Goal: Information Seeking & Learning: Check status

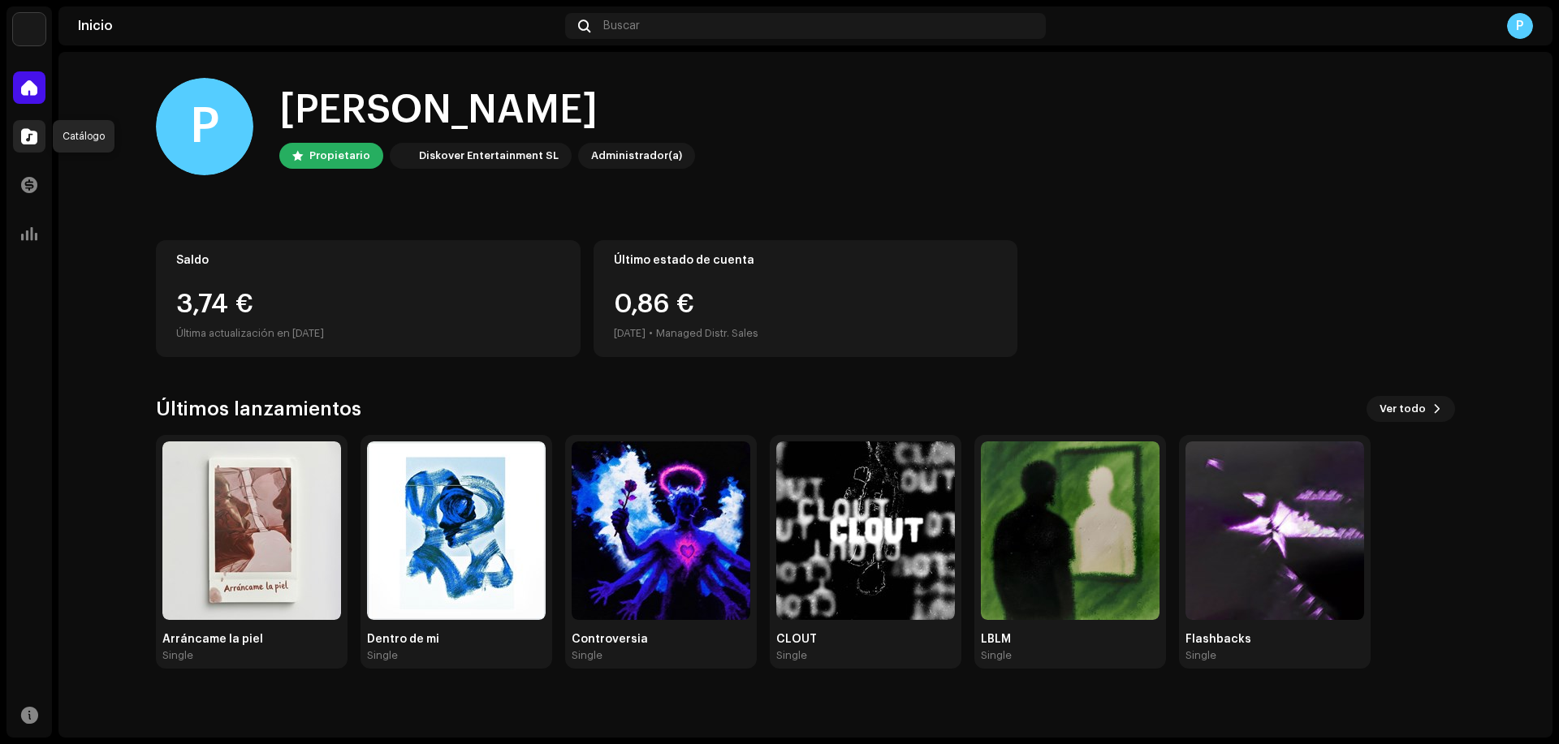
click at [29, 140] on span at bounding box center [29, 136] width 16 height 13
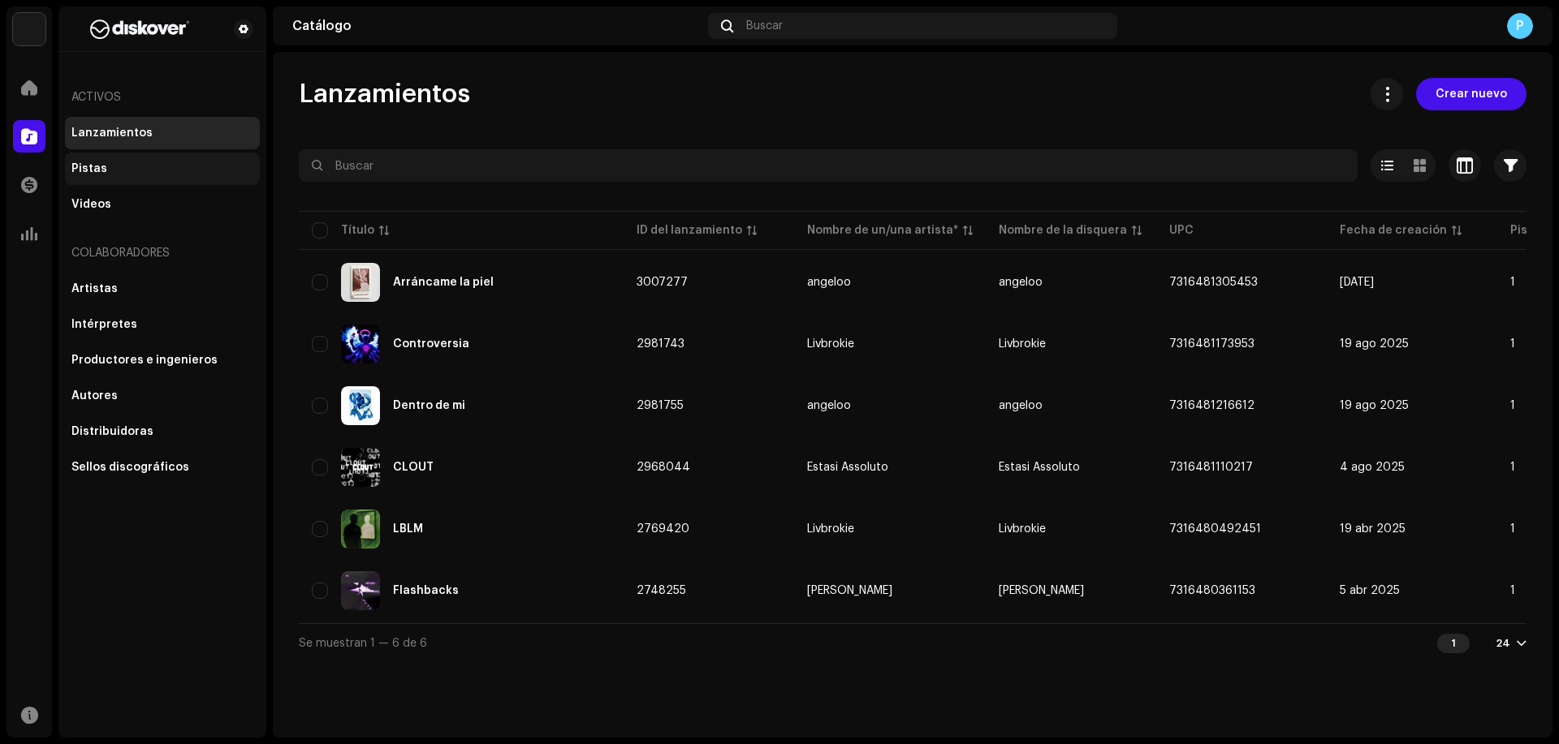
click at [122, 173] on div "Pistas" at bounding box center [162, 168] width 182 height 13
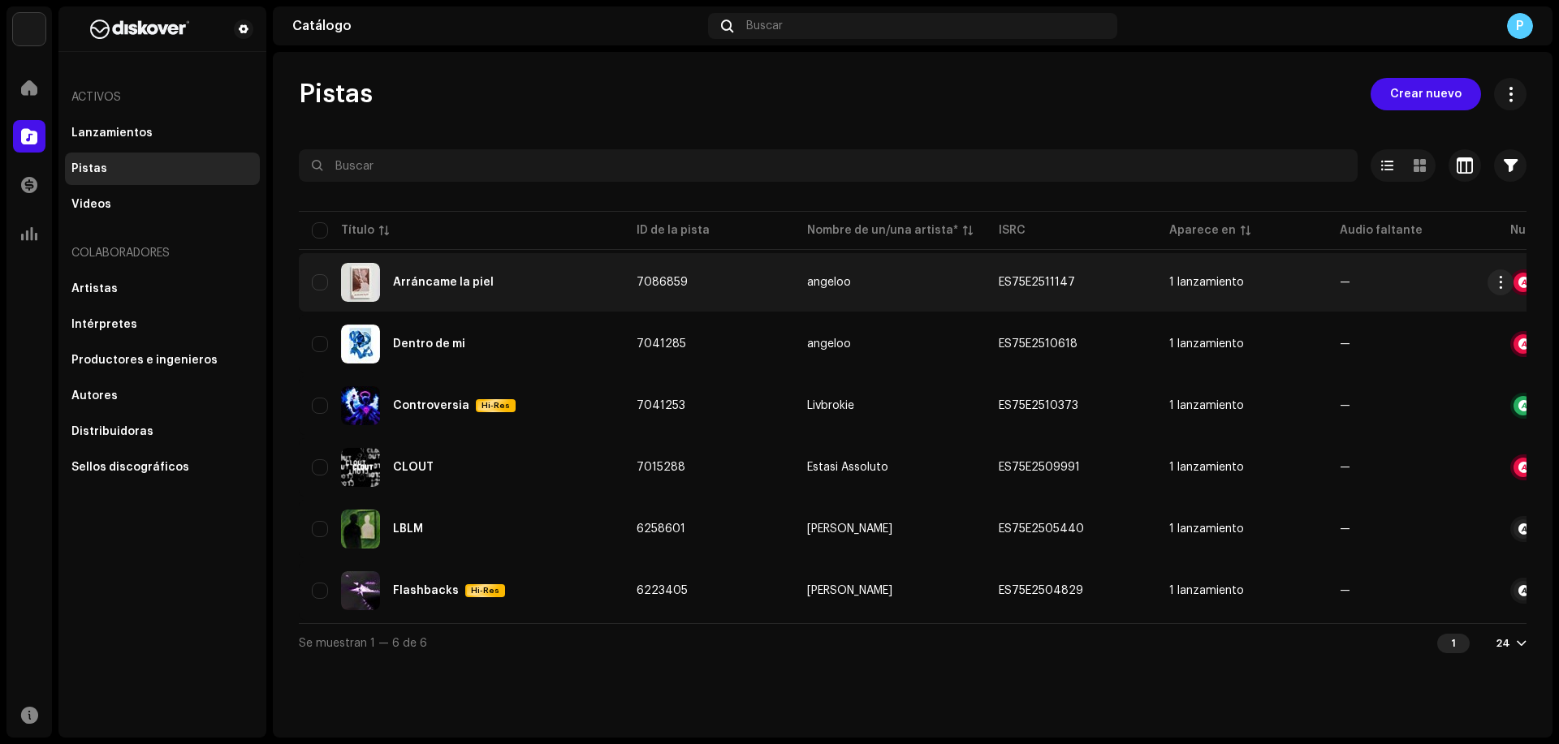
click at [446, 286] on div "Arráncame la piel" at bounding box center [443, 282] width 101 height 11
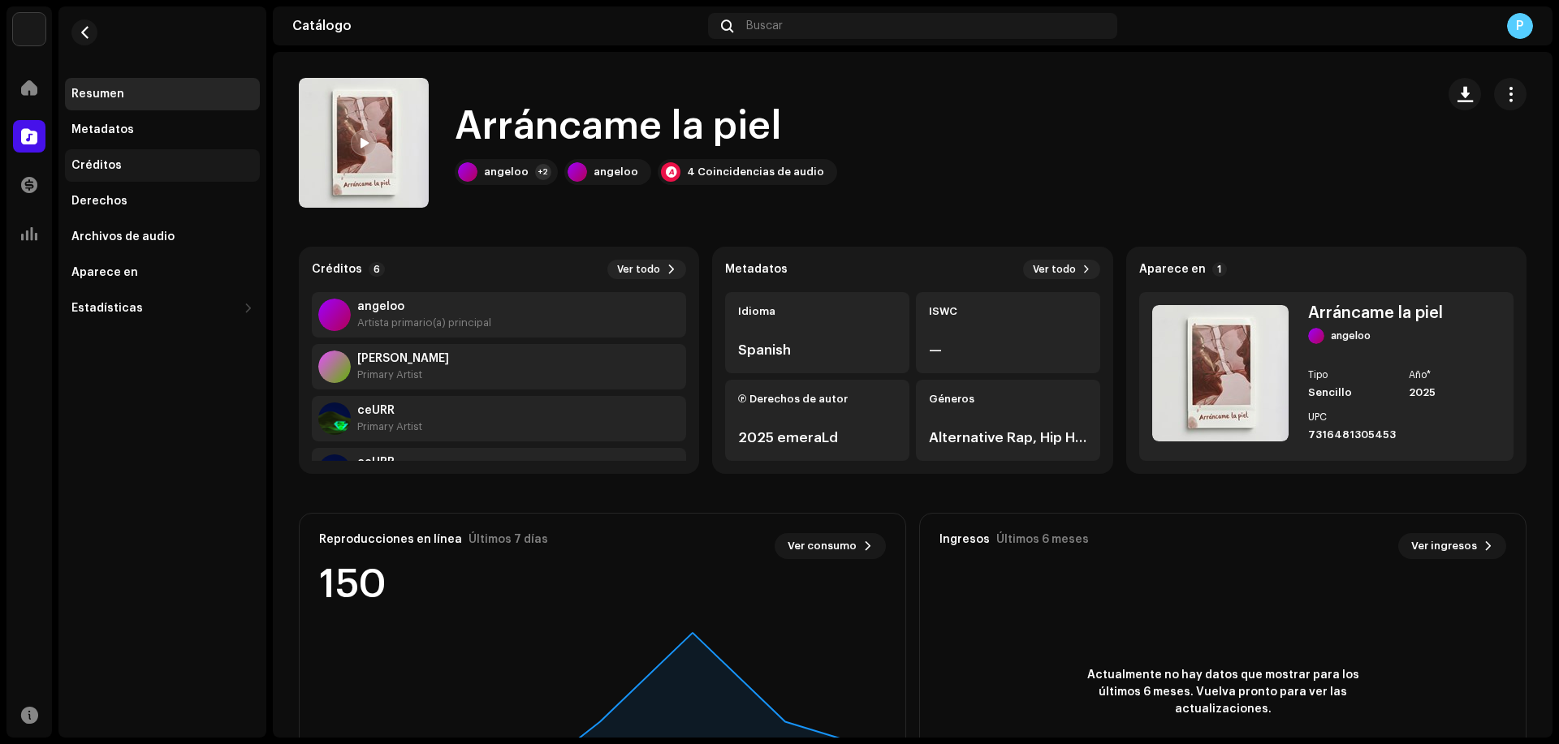
click at [137, 165] on div "Créditos" at bounding box center [162, 165] width 182 height 13
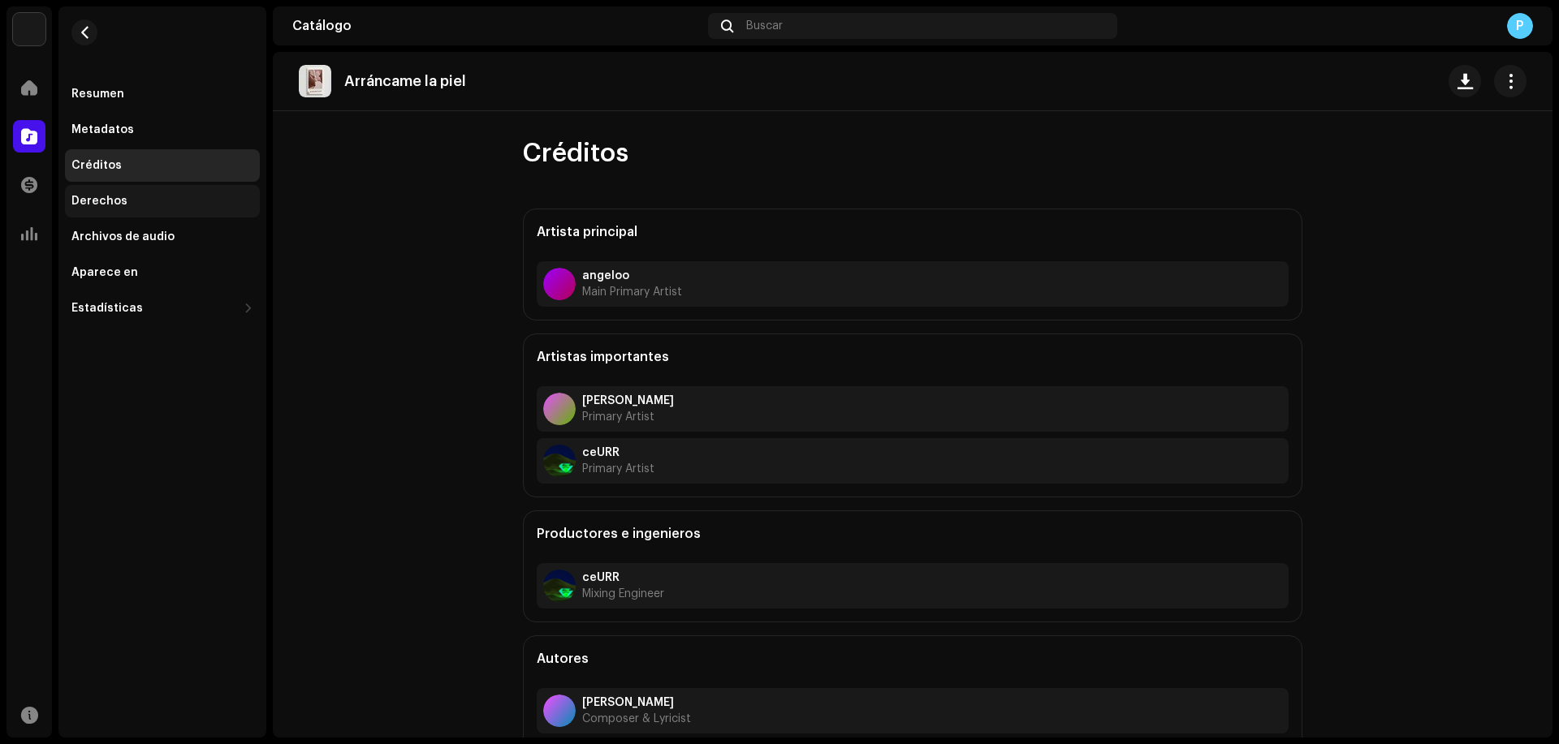
click at [163, 198] on div "Derechos" at bounding box center [162, 201] width 182 height 13
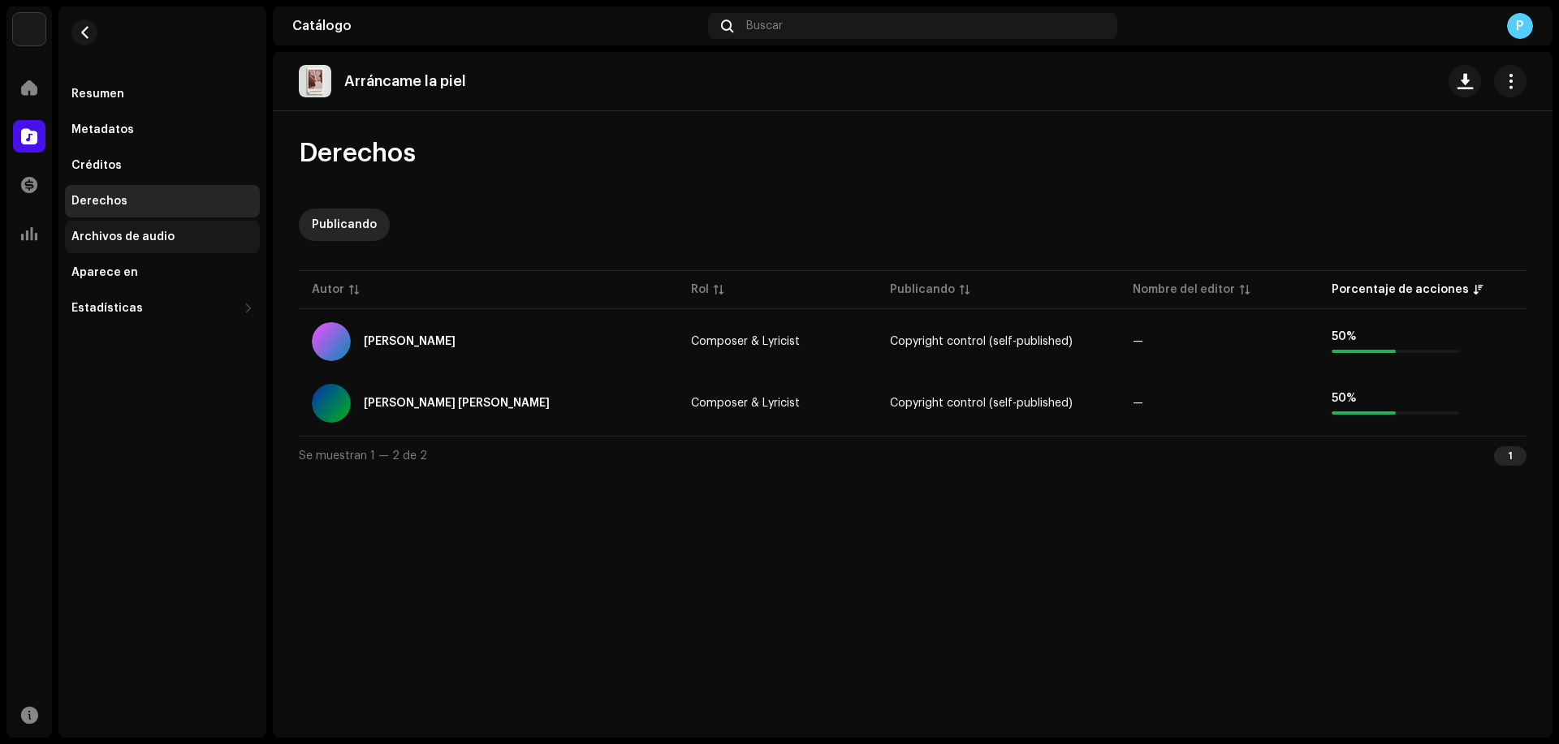
click at [163, 236] on div "Archivos de audio" at bounding box center [122, 237] width 103 height 13
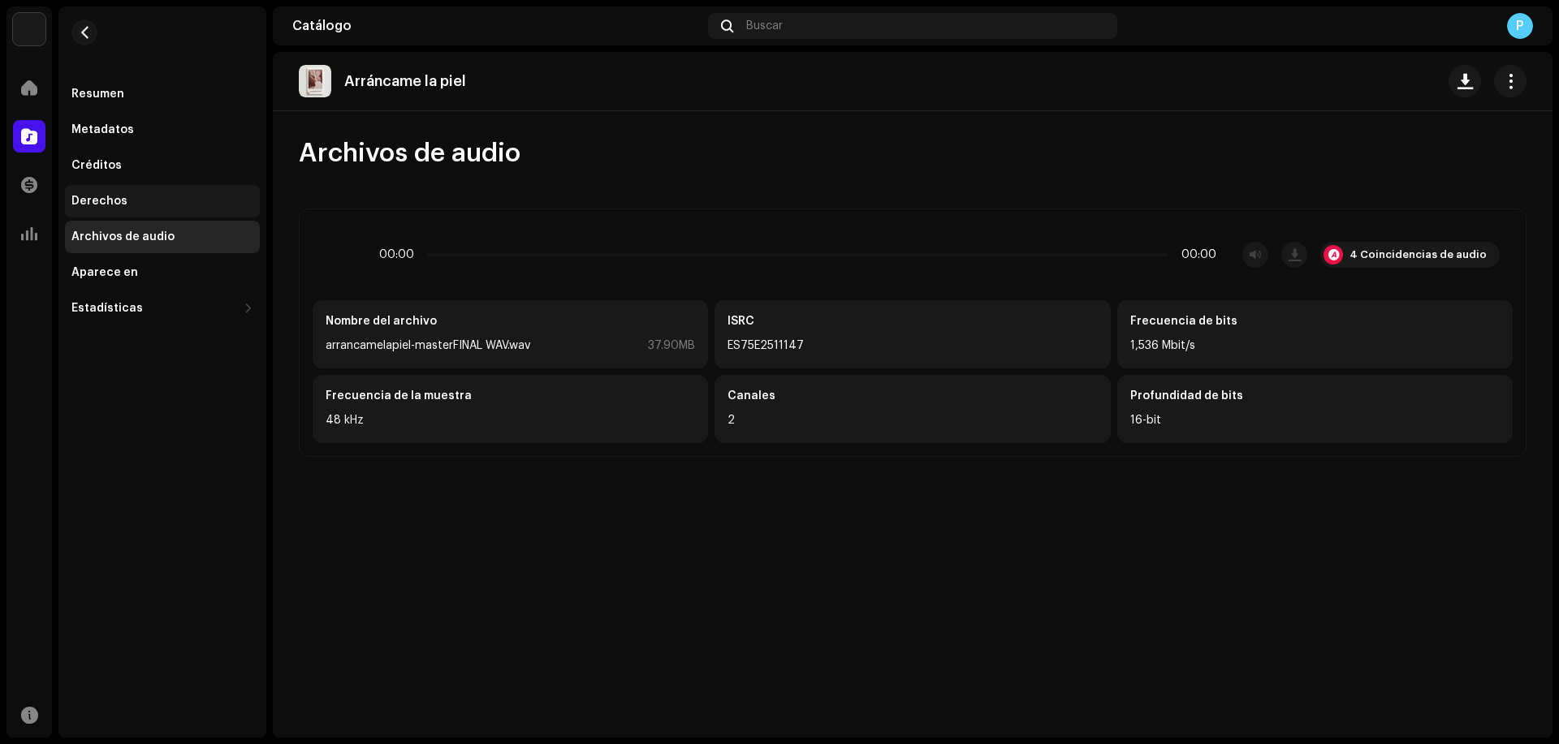
click at [162, 209] on div "Derechos" at bounding box center [162, 201] width 195 height 32
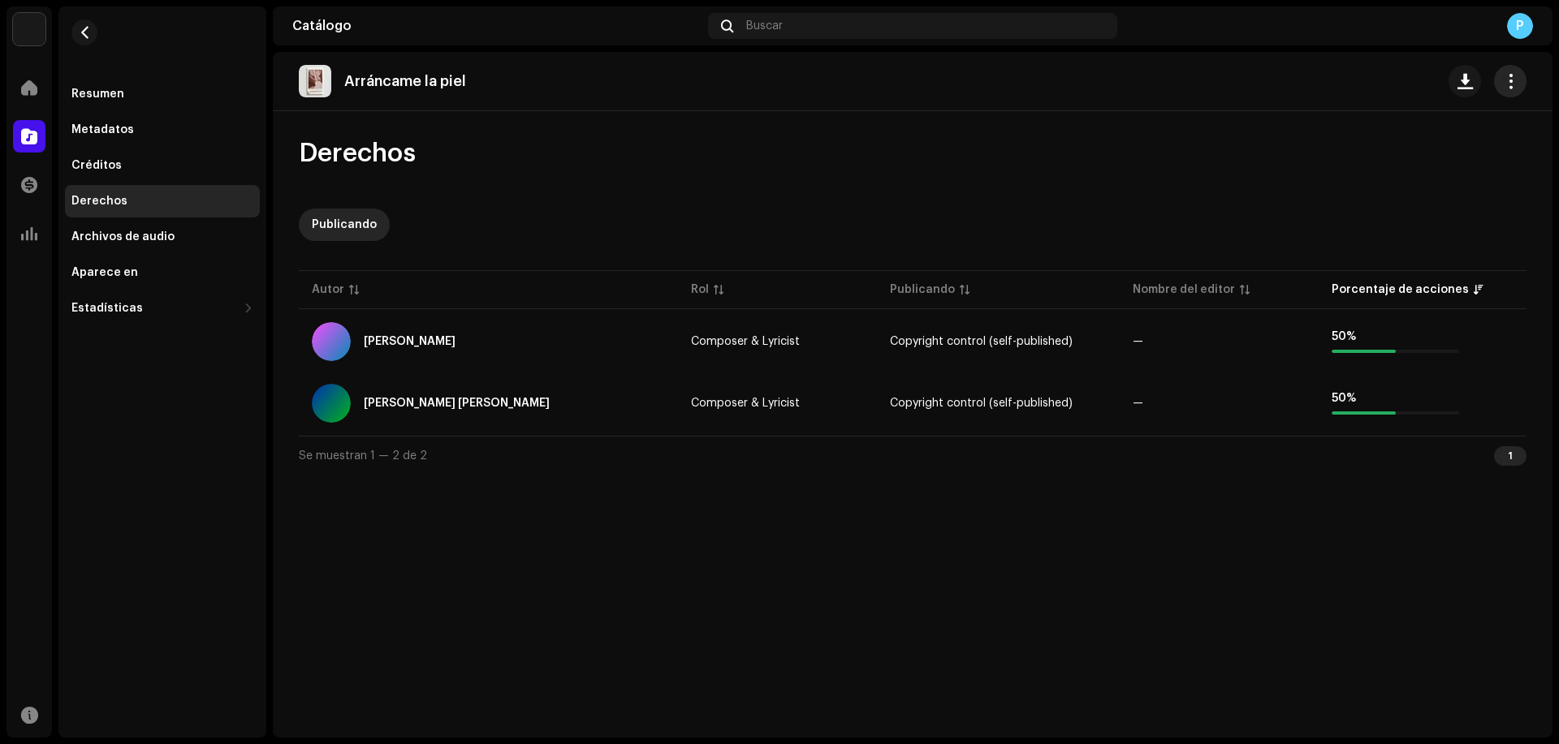
click at [1508, 91] on button "button" at bounding box center [1510, 81] width 32 height 32
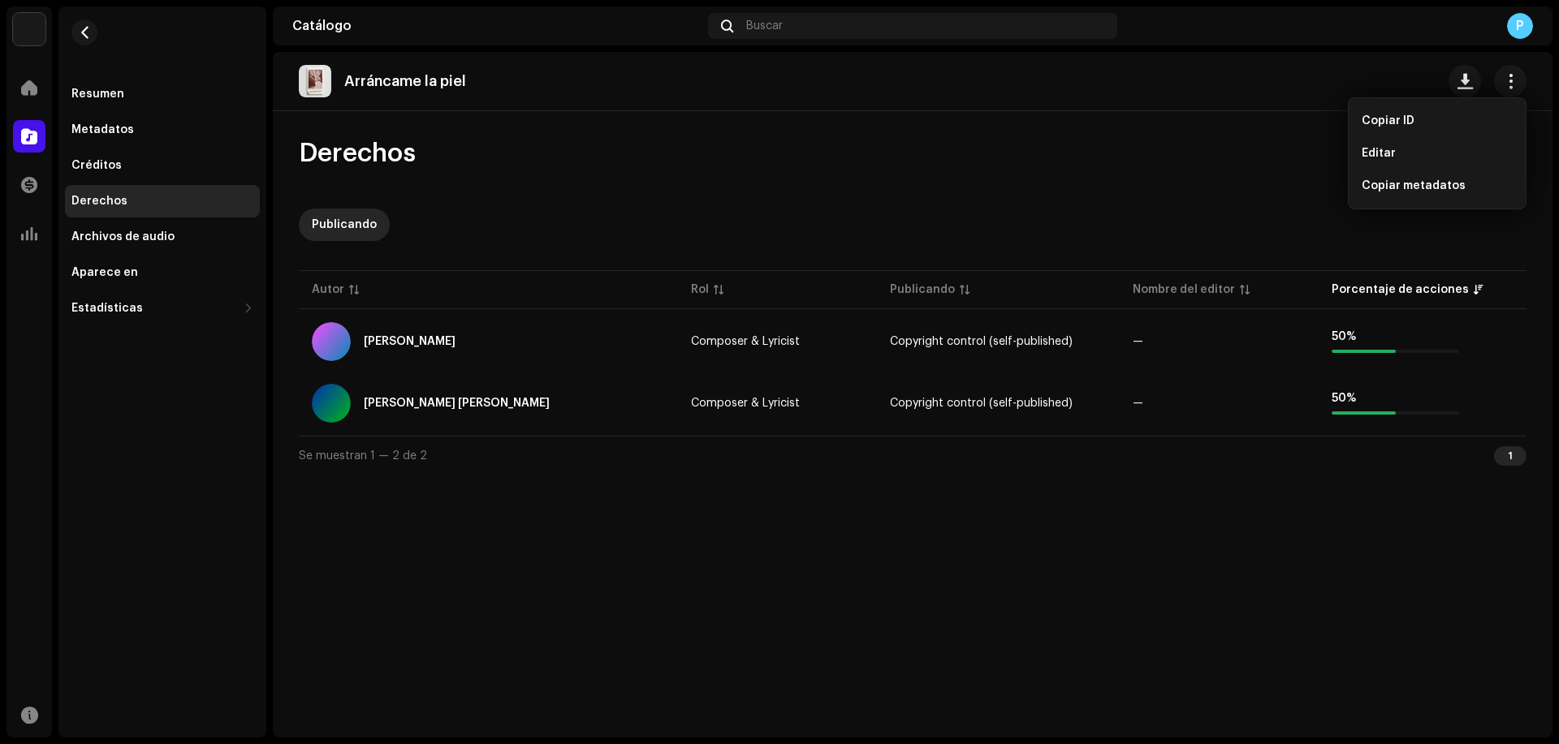
click at [1020, 209] on div "Publicando" at bounding box center [912, 225] width 1227 height 32
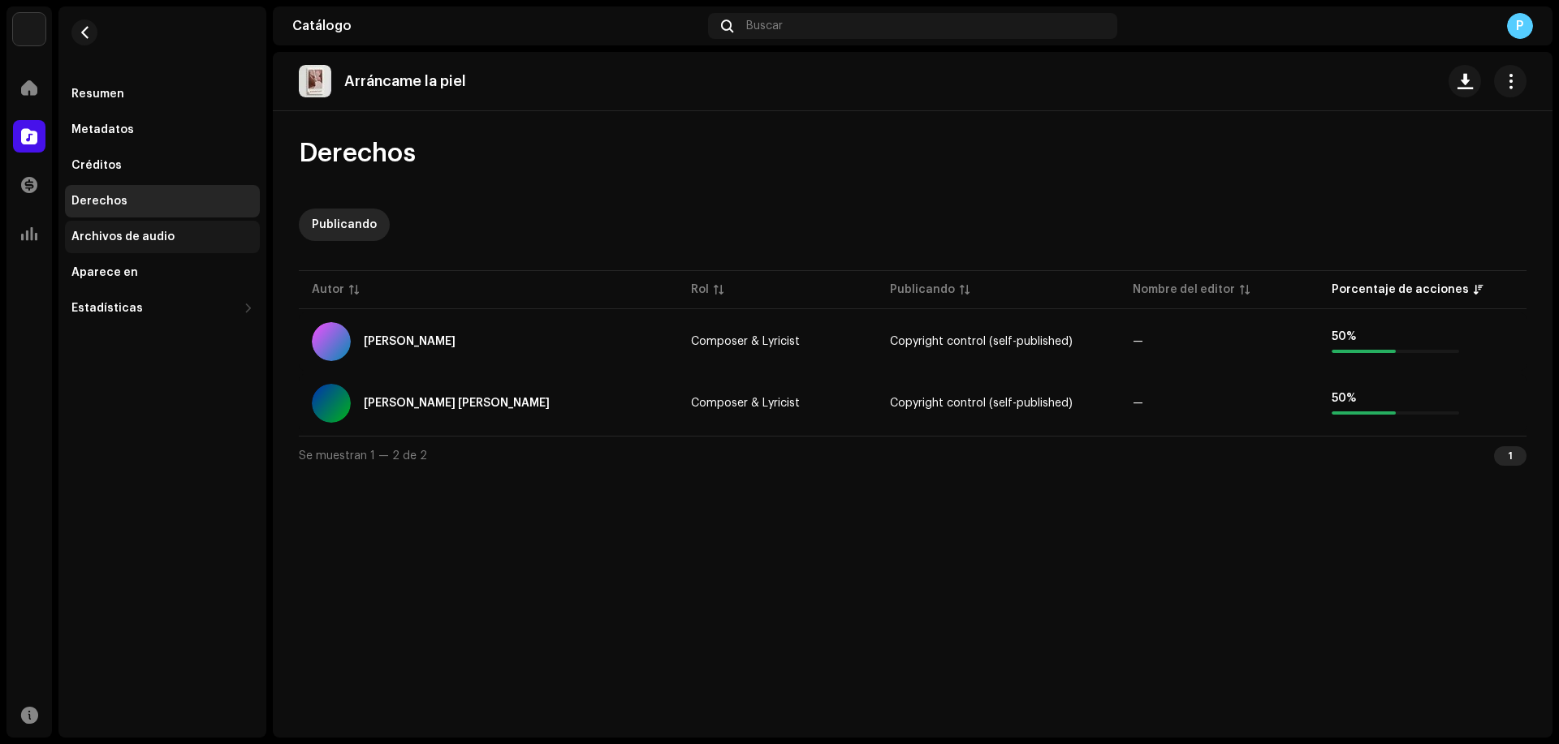
click at [141, 240] on div "Archivos de audio" at bounding box center [122, 237] width 103 height 13
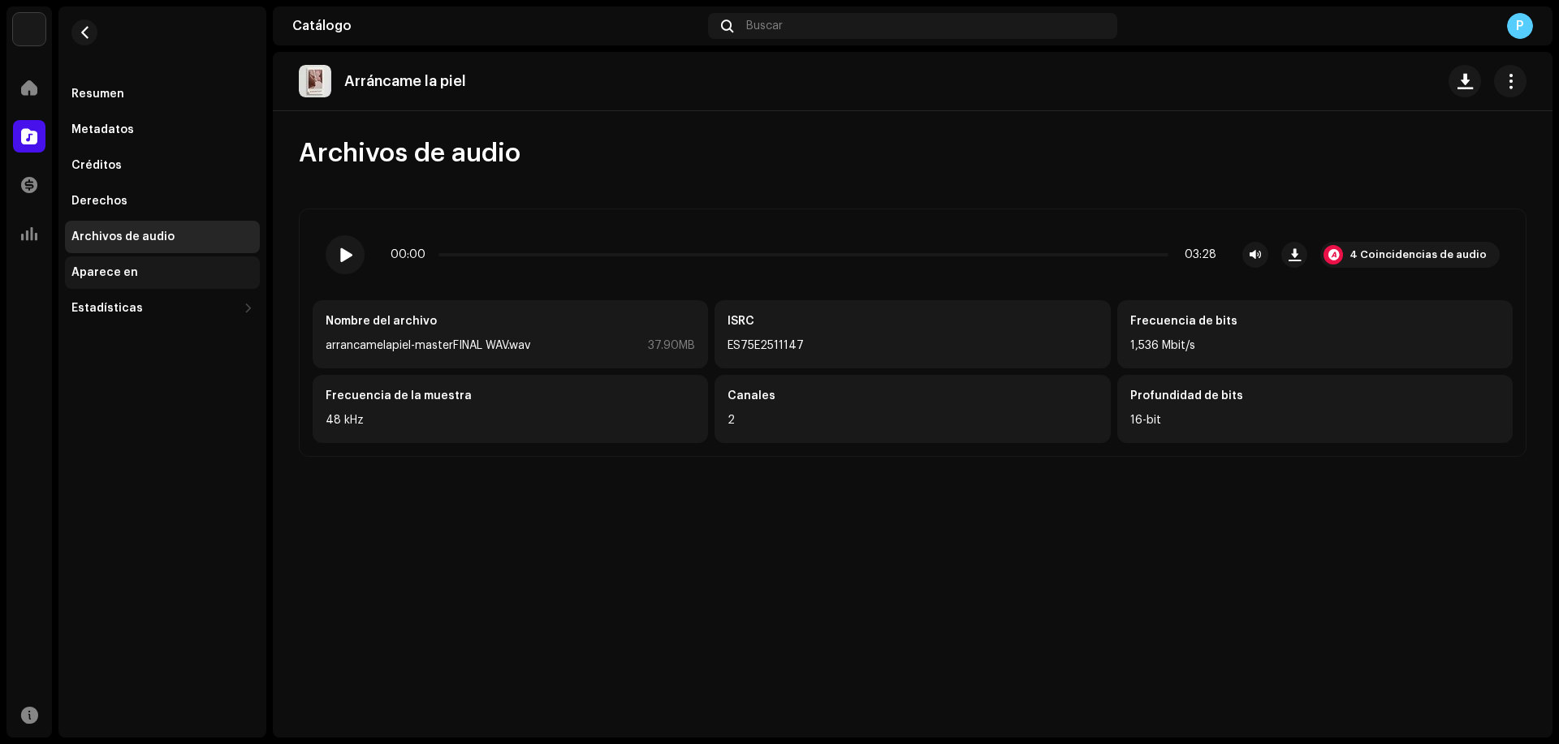
click at [125, 267] on div "Aparece en" at bounding box center [104, 272] width 67 height 13
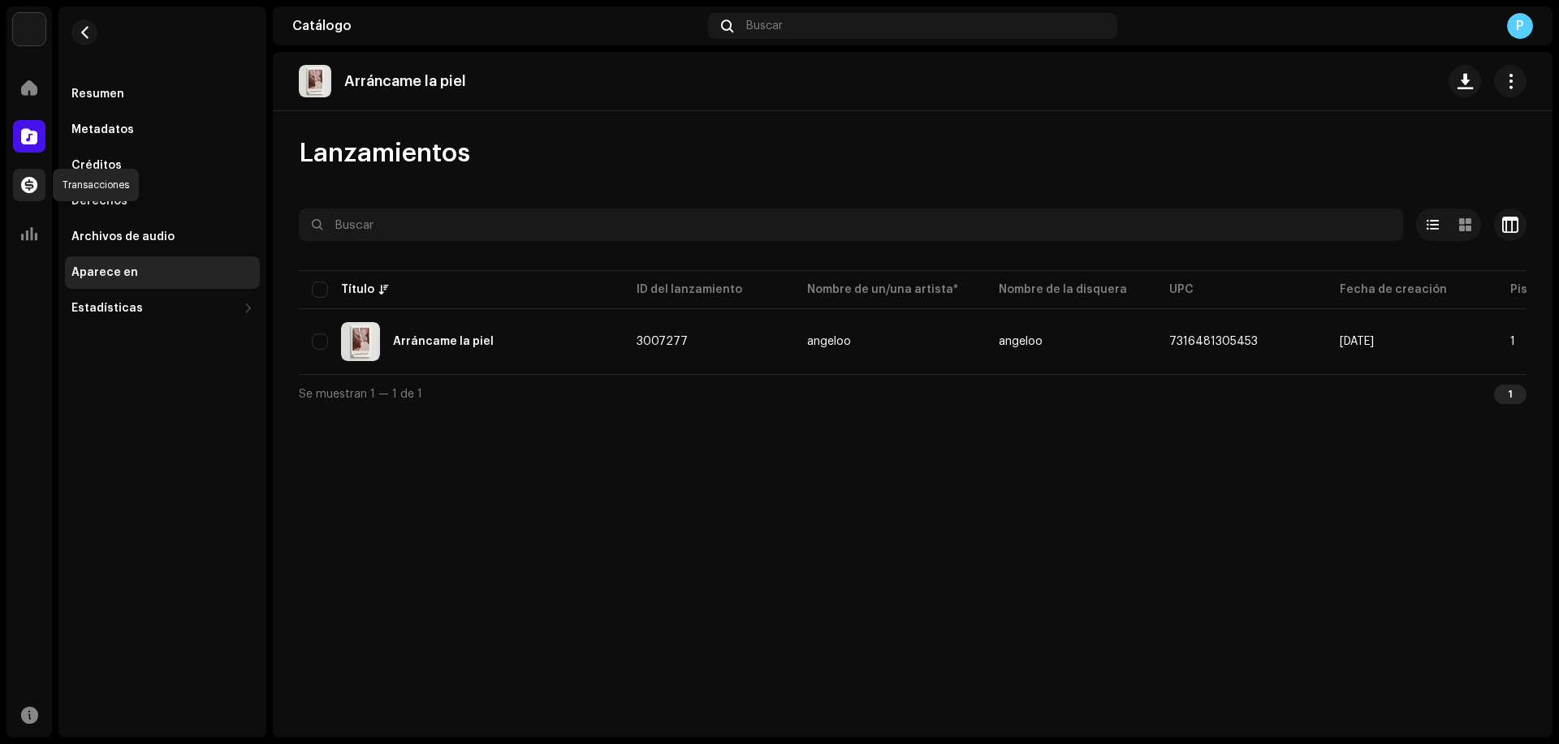
click at [37, 190] on span at bounding box center [29, 185] width 16 height 13
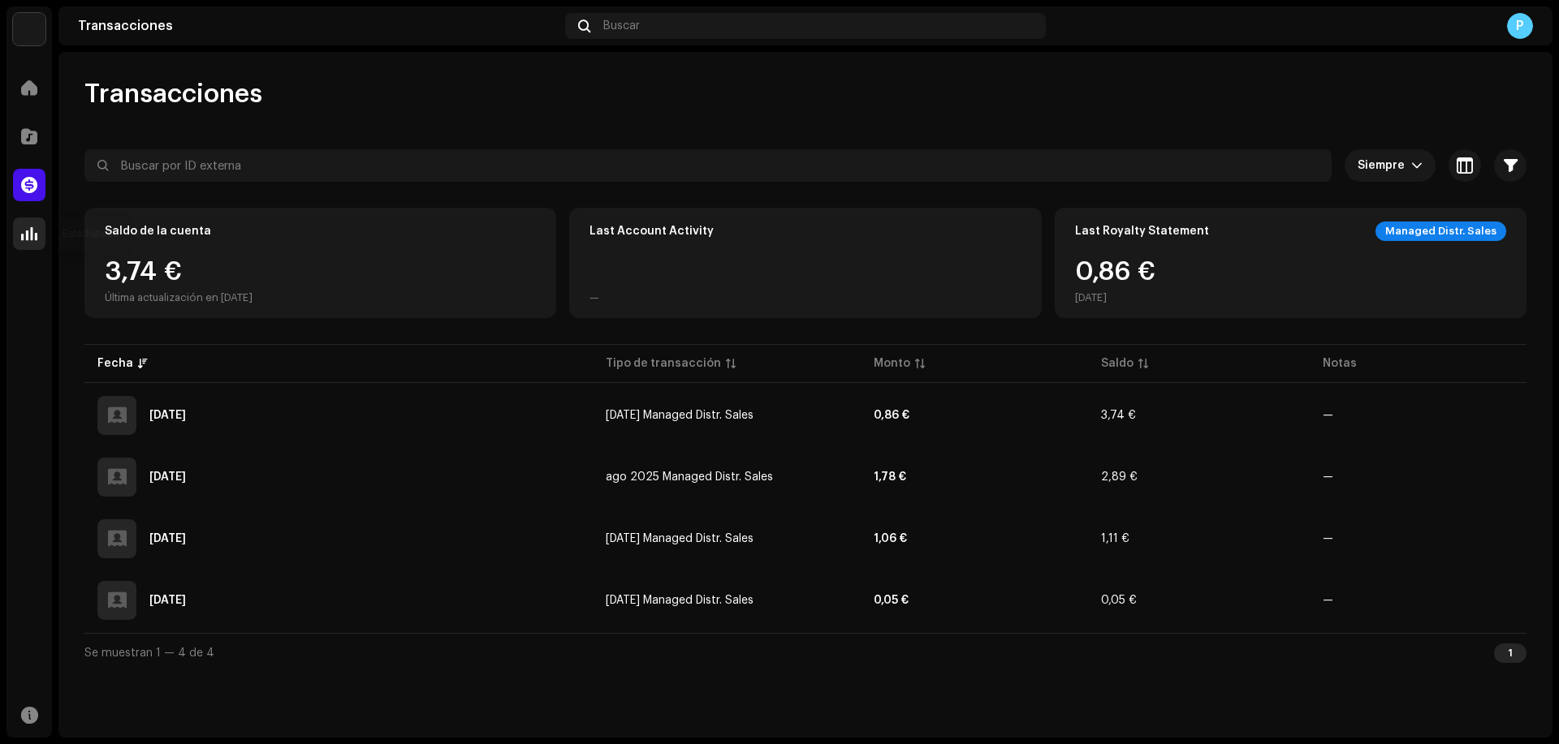
click at [38, 235] on div at bounding box center [29, 234] width 32 height 32
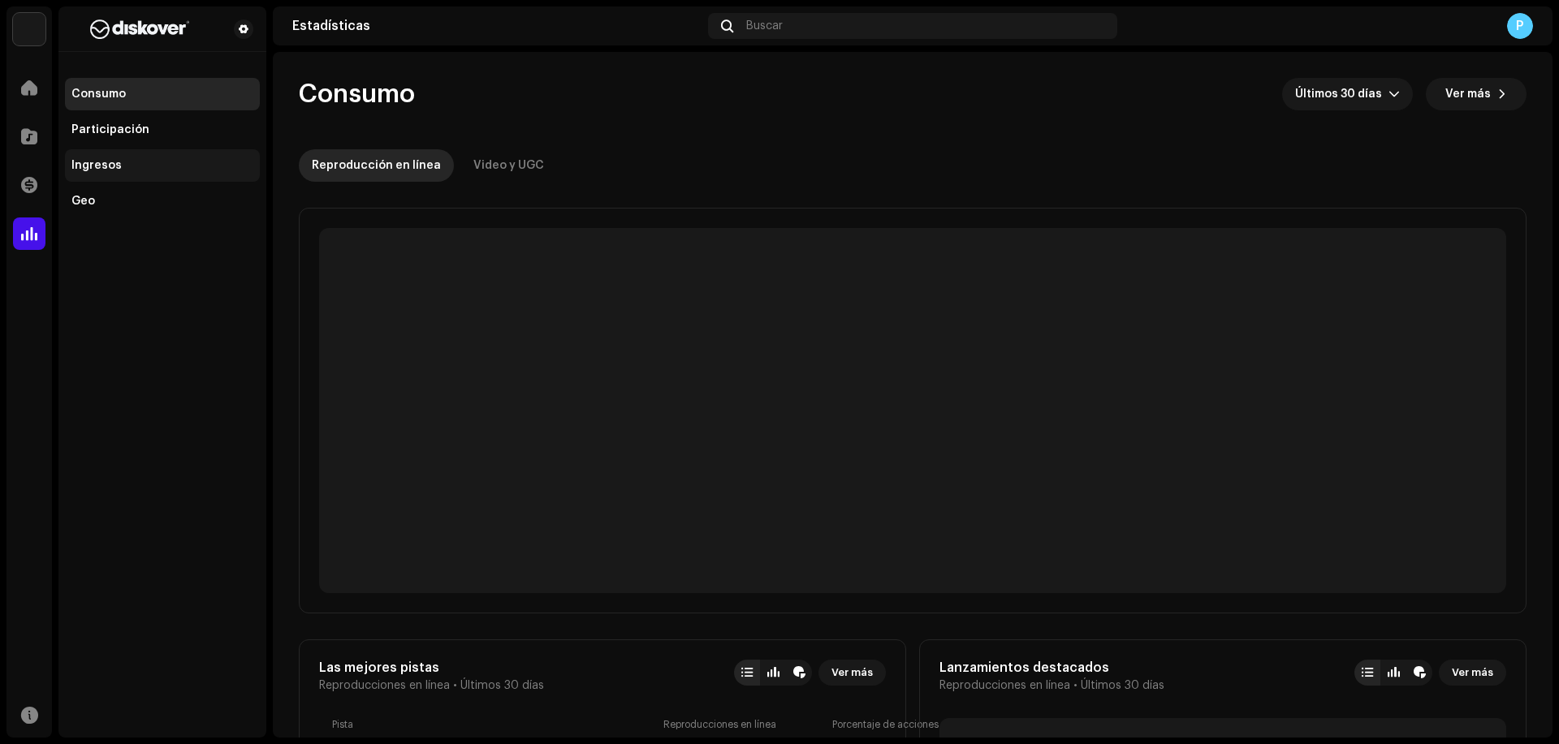
click at [112, 171] on div "Ingresos" at bounding box center [96, 165] width 50 height 13
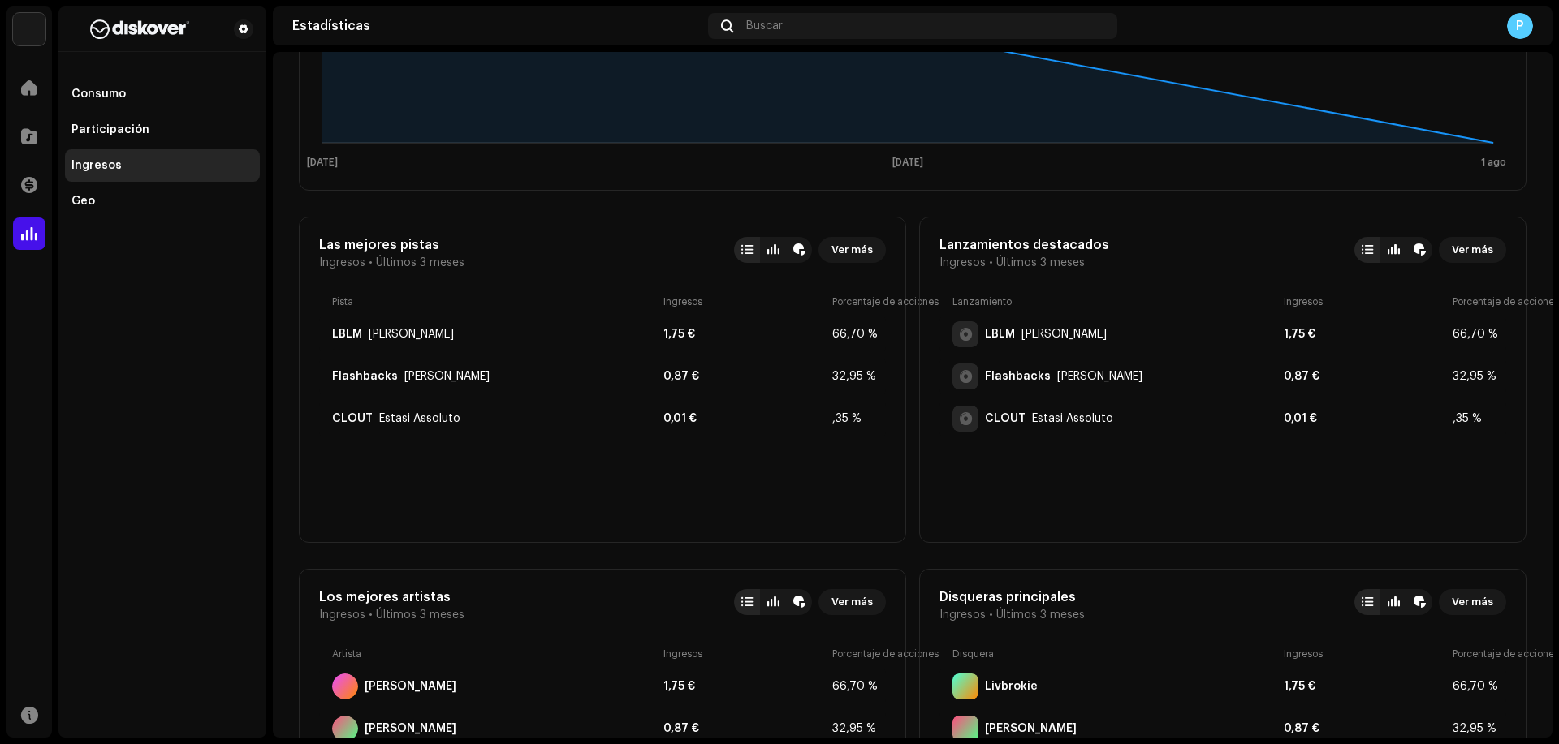
scroll to position [412, 0]
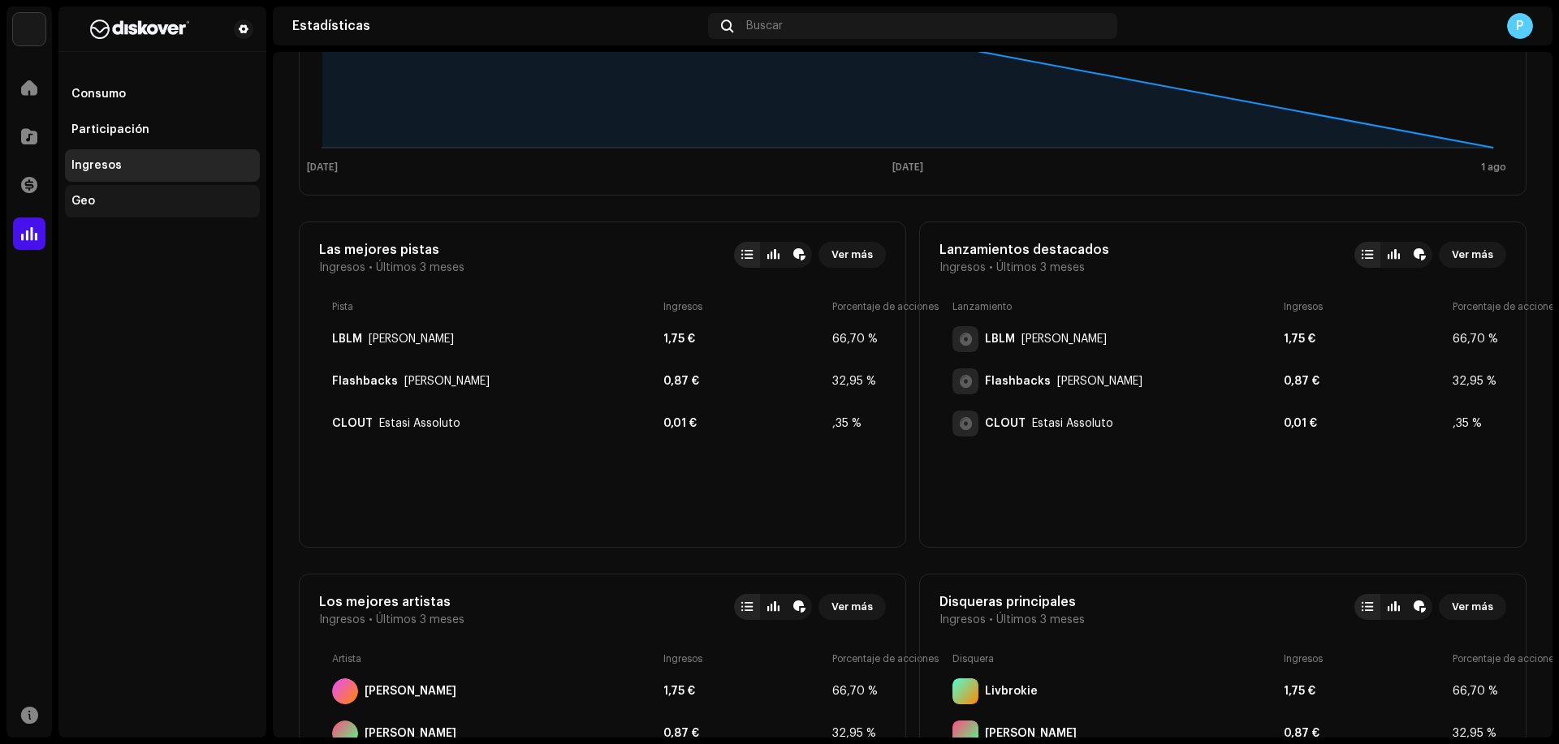
click at [83, 209] on div "Geo" at bounding box center [162, 201] width 195 height 32
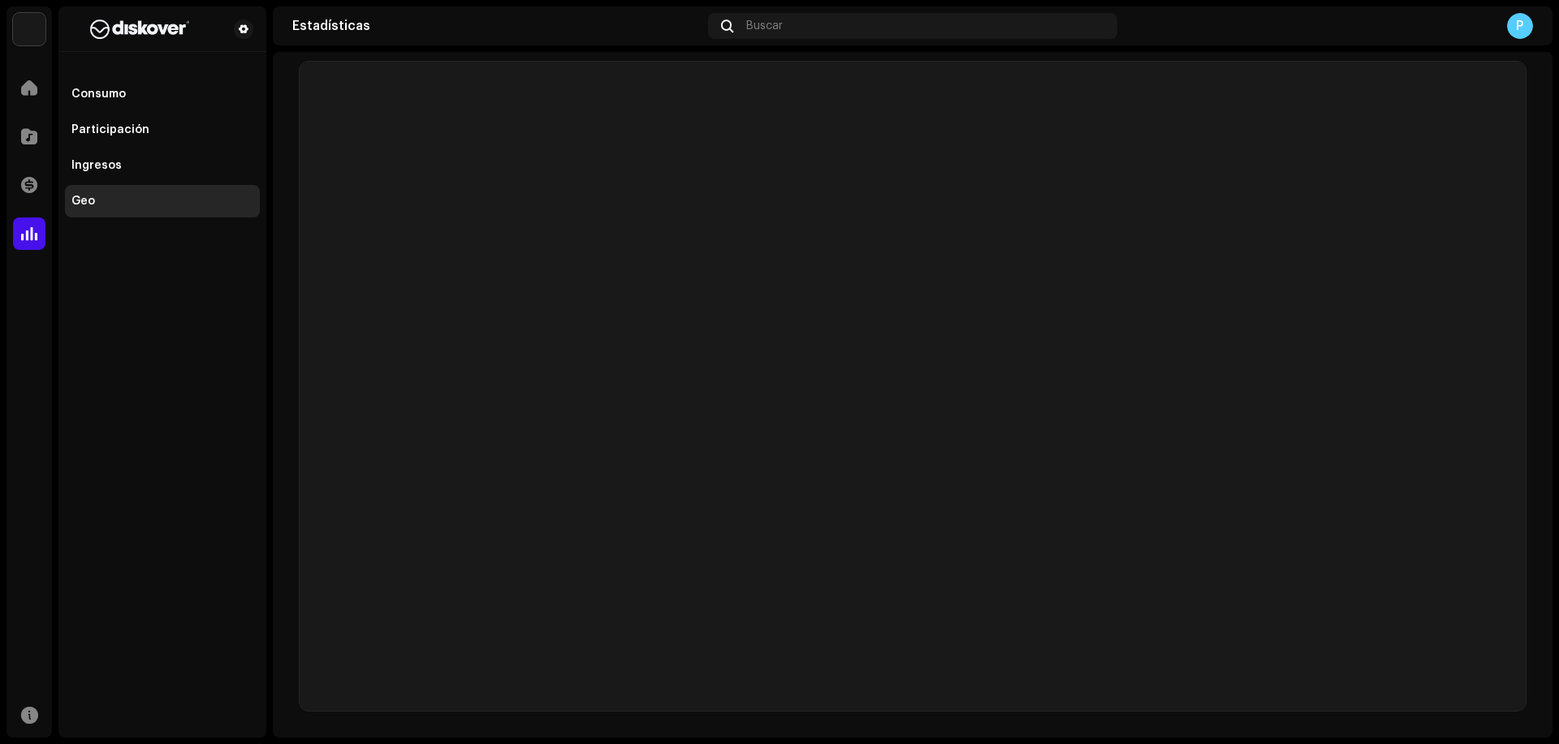
scroll to position [107, 0]
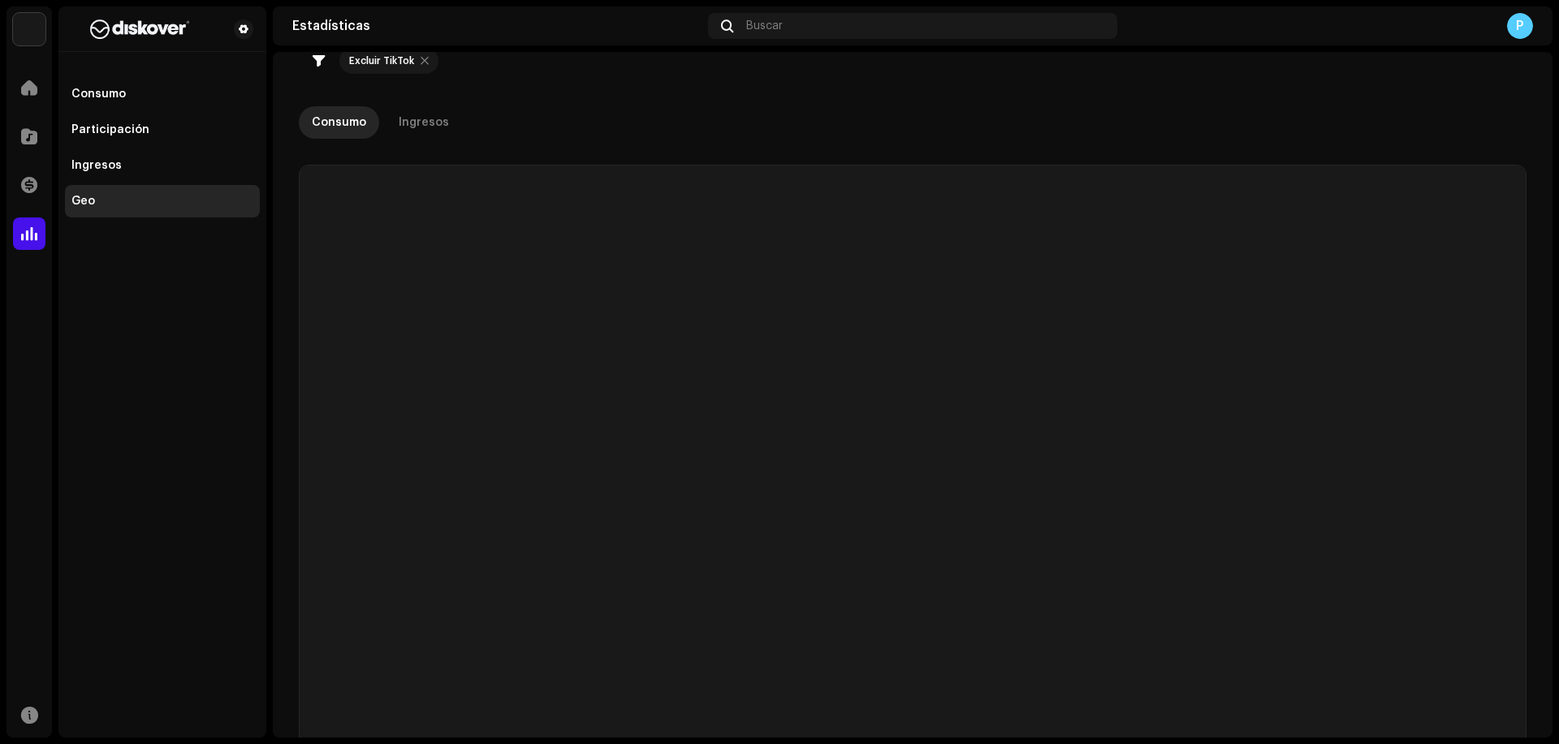
checkbox input "true"
